Goal: Participate in discussion: Engage in conversation with other users on a specific topic

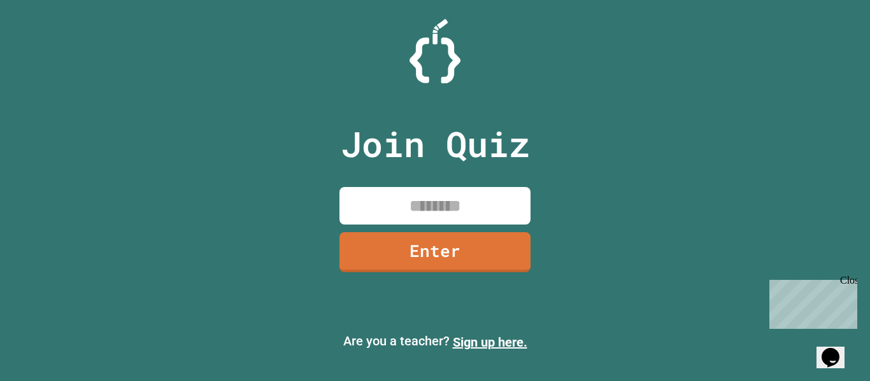
click at [359, 218] on input at bounding box center [434, 206] width 191 height 38
type input "********"
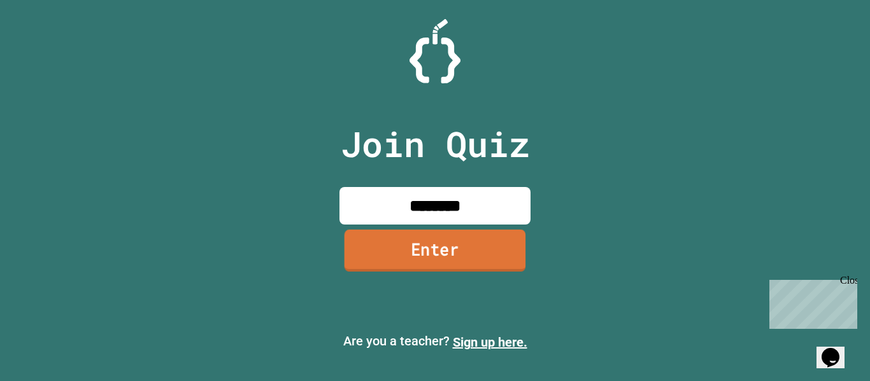
click at [379, 260] on link "Enter" at bounding box center [434, 251] width 181 height 42
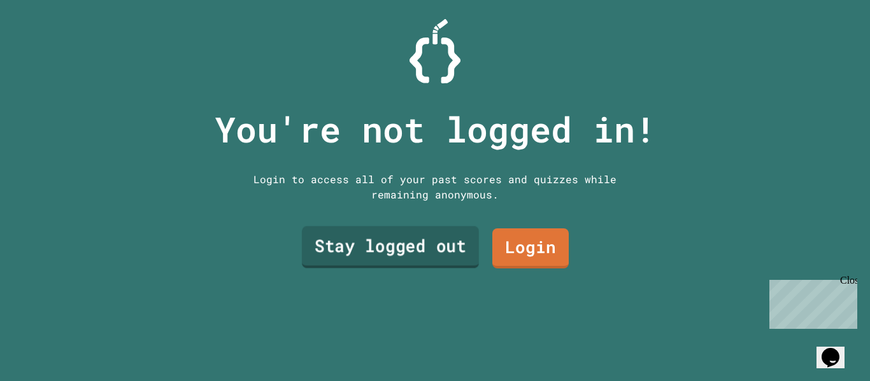
click at [379, 260] on link "Stay logged out" at bounding box center [390, 248] width 177 height 42
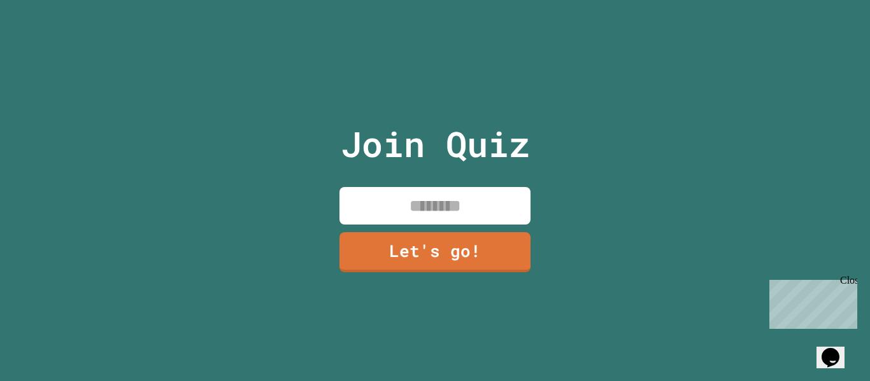
click at [437, 201] on input at bounding box center [434, 206] width 191 height 38
type input "*****"
click at [461, 245] on link "Let's go!" at bounding box center [435, 251] width 194 height 42
click at [435, 0] on div at bounding box center [435, 0] width 0 height 0
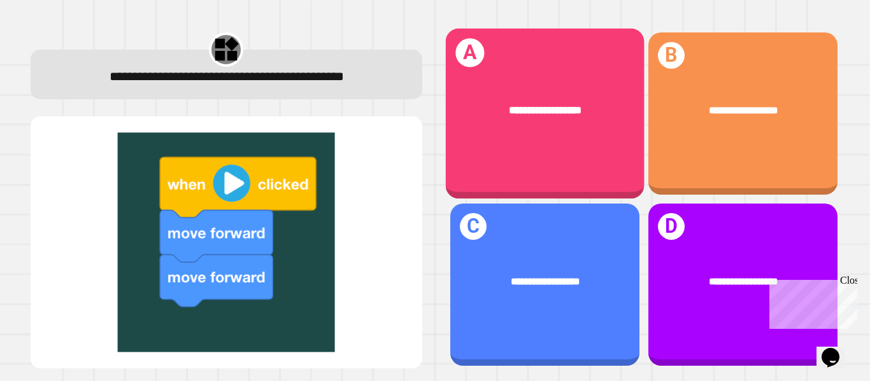
click at [585, 129] on div "**********" at bounding box center [544, 110] width 199 height 59
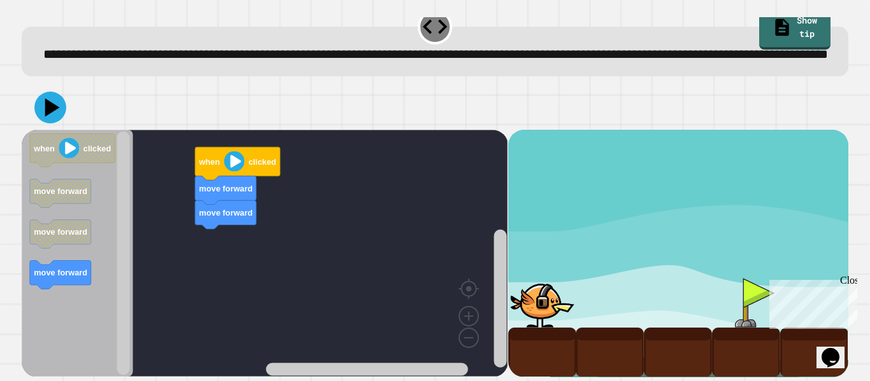
scroll to position [36, 0]
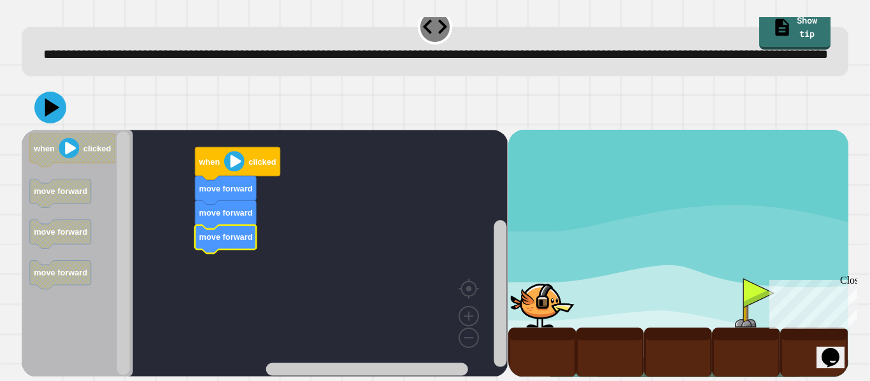
click at [232, 160] on image "Blockly Workspace" at bounding box center [234, 162] width 20 height 20
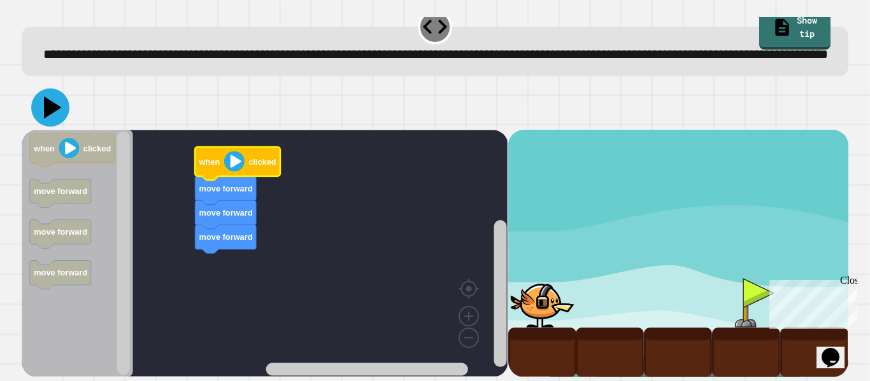
click at [41, 108] on icon at bounding box center [50, 108] width 38 height 38
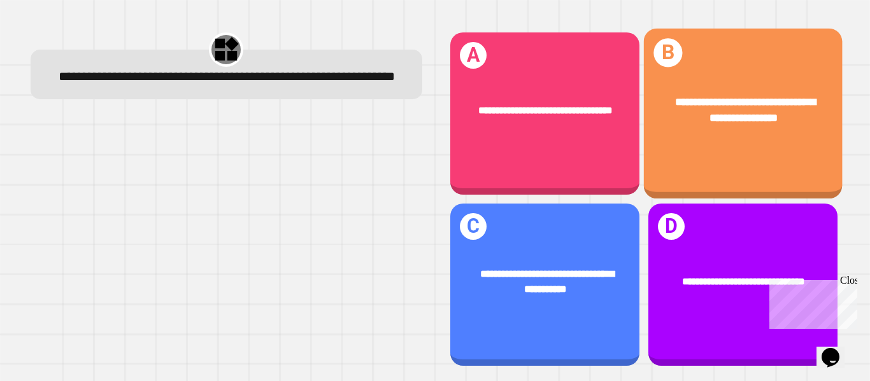
click at [749, 140] on div "**********" at bounding box center [742, 110] width 199 height 75
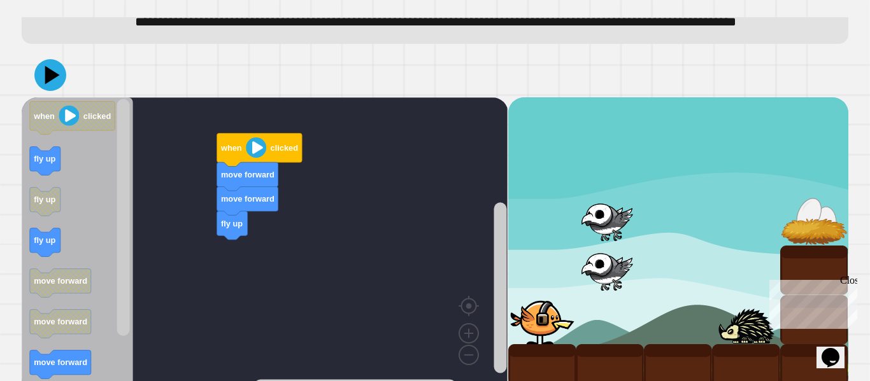
scroll to position [51, 0]
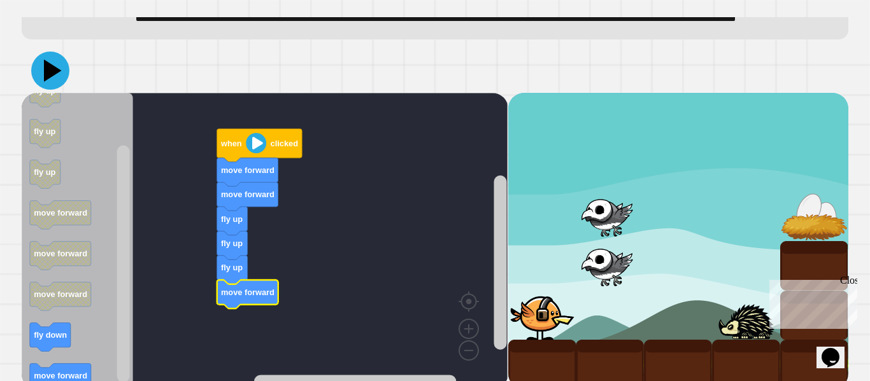
click at [61, 90] on icon at bounding box center [50, 71] width 38 height 38
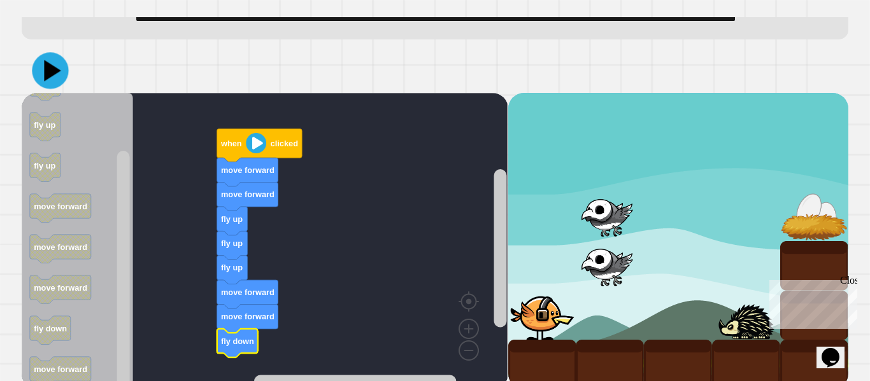
click at [43, 89] on icon at bounding box center [50, 70] width 36 height 36
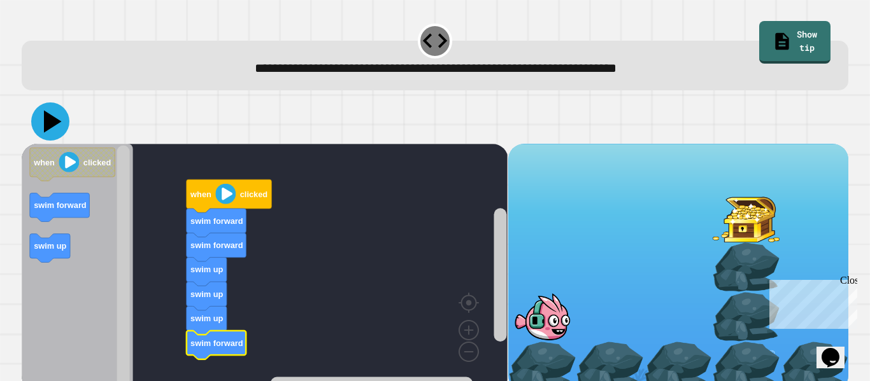
click at [40, 125] on icon at bounding box center [50, 122] width 38 height 38
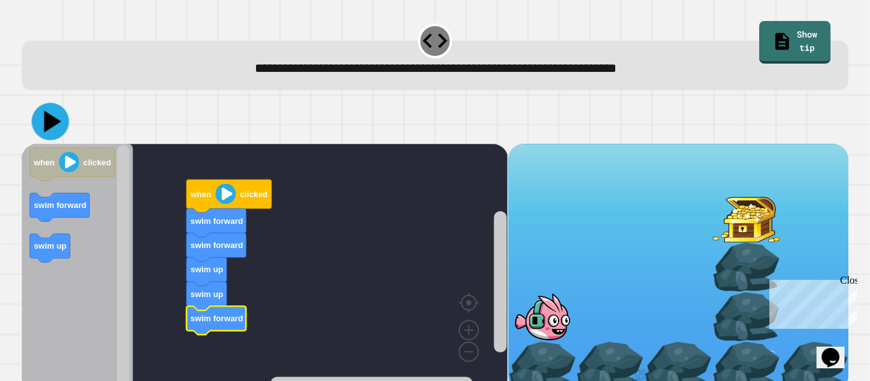
click at [57, 122] on icon at bounding box center [52, 122] width 17 height 22
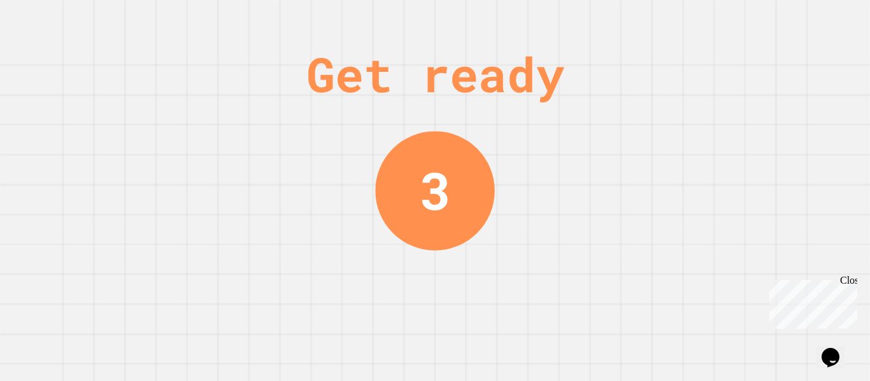
click at [851, 281] on div "Close" at bounding box center [848, 283] width 16 height 16
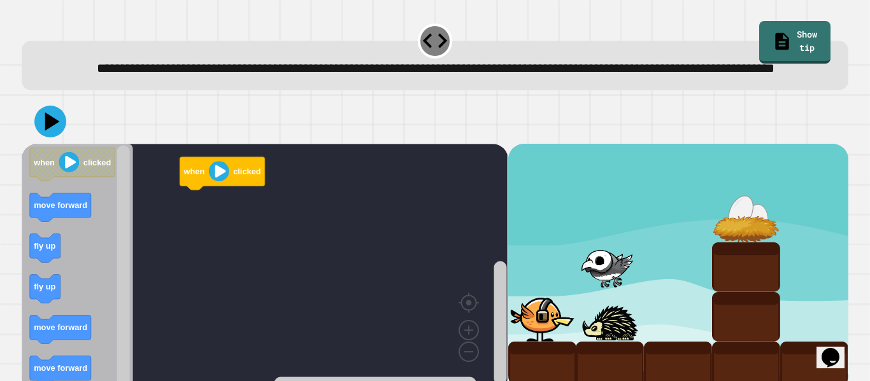
scroll to position [36, 0]
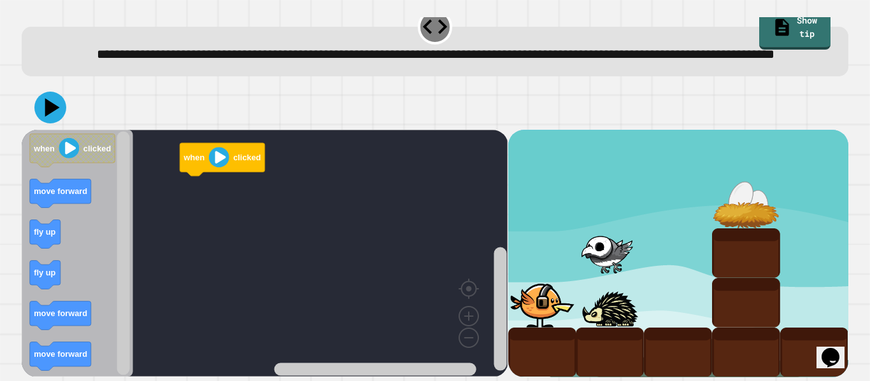
click at [36, 243] on icon "Blockly Workspace" at bounding box center [45, 234] width 31 height 29
click at [194, 175] on icon "Blockly Workspace" at bounding box center [222, 159] width 85 height 33
click at [48, 241] on icon "Blockly Workspace" at bounding box center [45, 234] width 31 height 29
click at [38, 238] on icon "Blockly Workspace" at bounding box center [45, 234] width 31 height 29
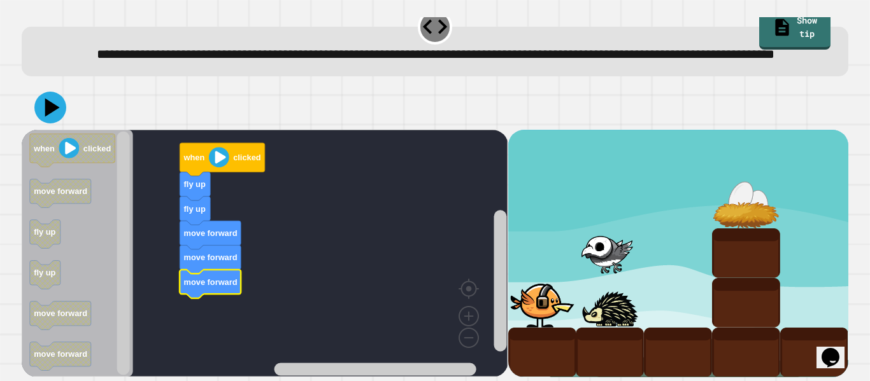
click at [46, 109] on icon at bounding box center [50, 108] width 32 height 32
